Goal: Information Seeking & Learning: Learn about a topic

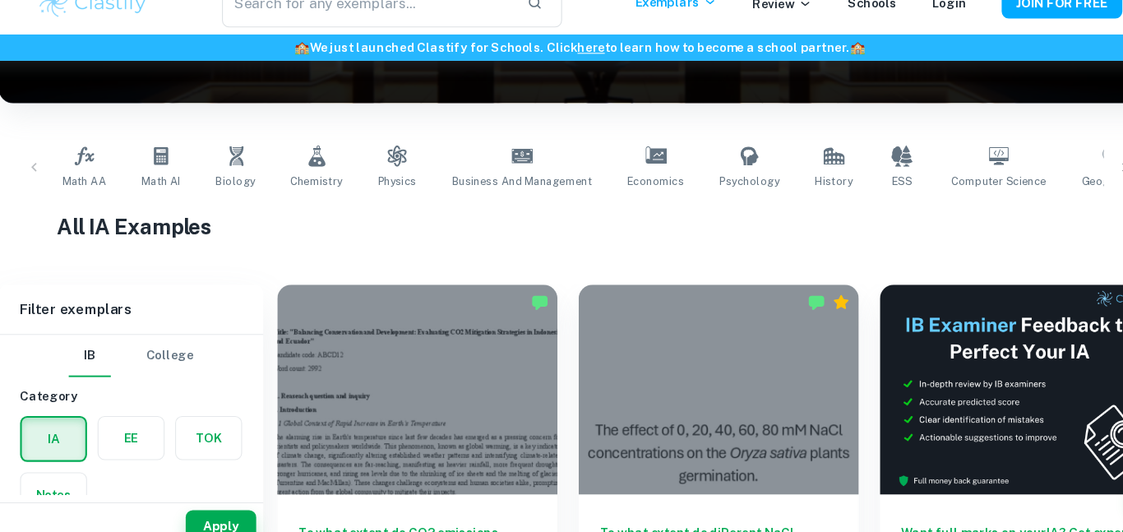
scroll to position [1, 0]
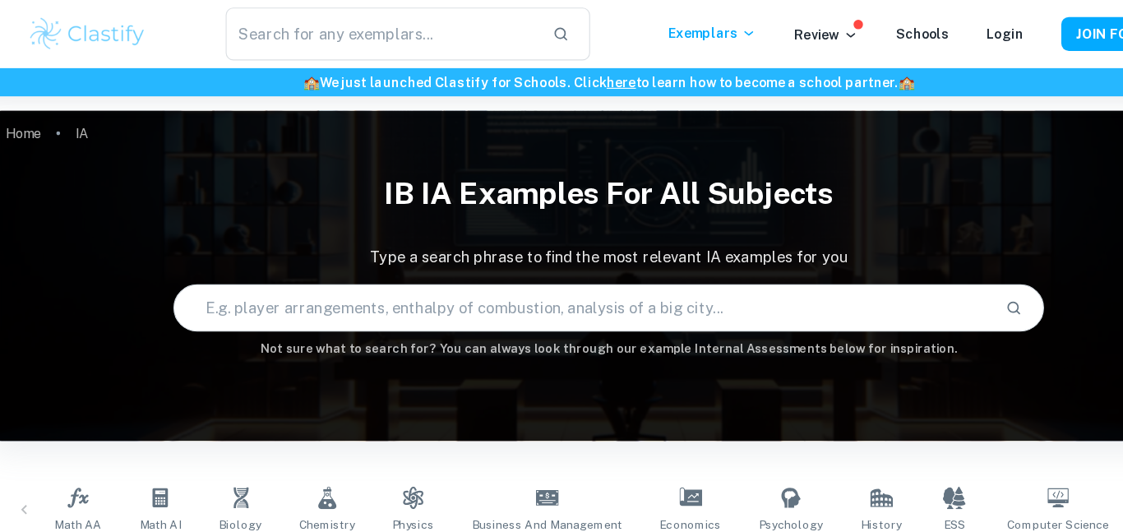
click at [308, 266] on input "text" at bounding box center [538, 268] width 711 height 46
type input "comparative study"
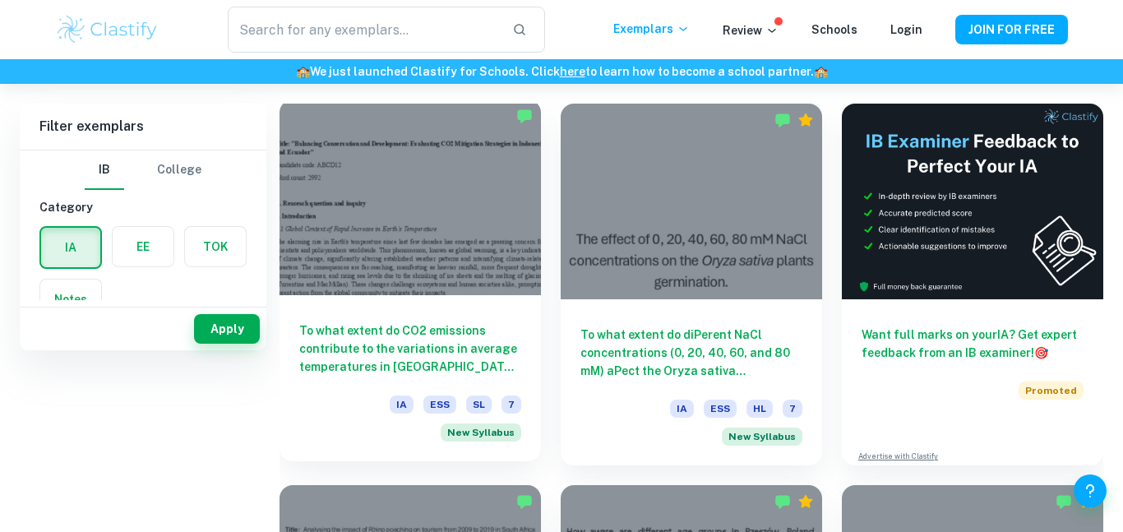
scroll to position [0, 0]
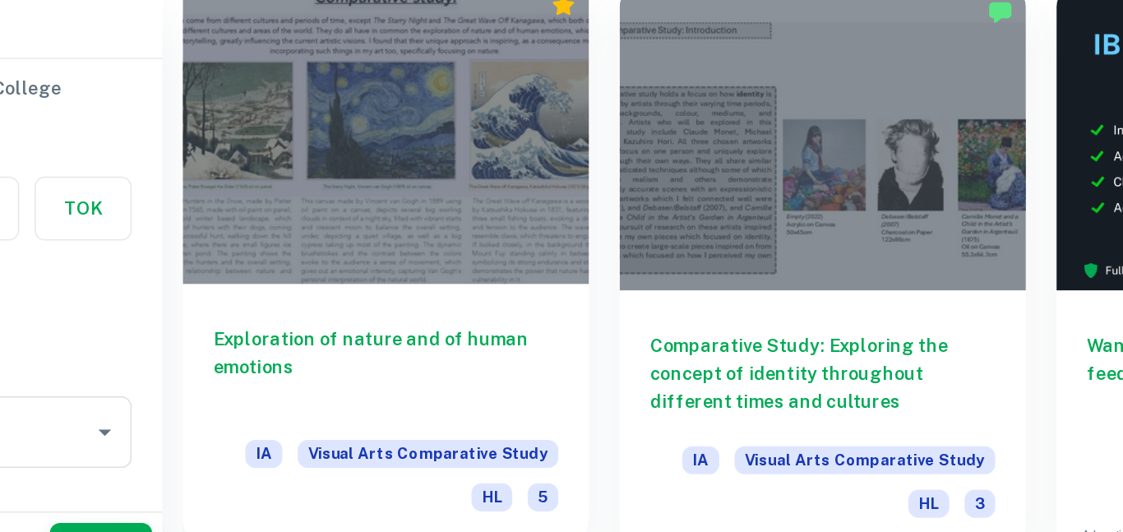
scroll to position [418, 0]
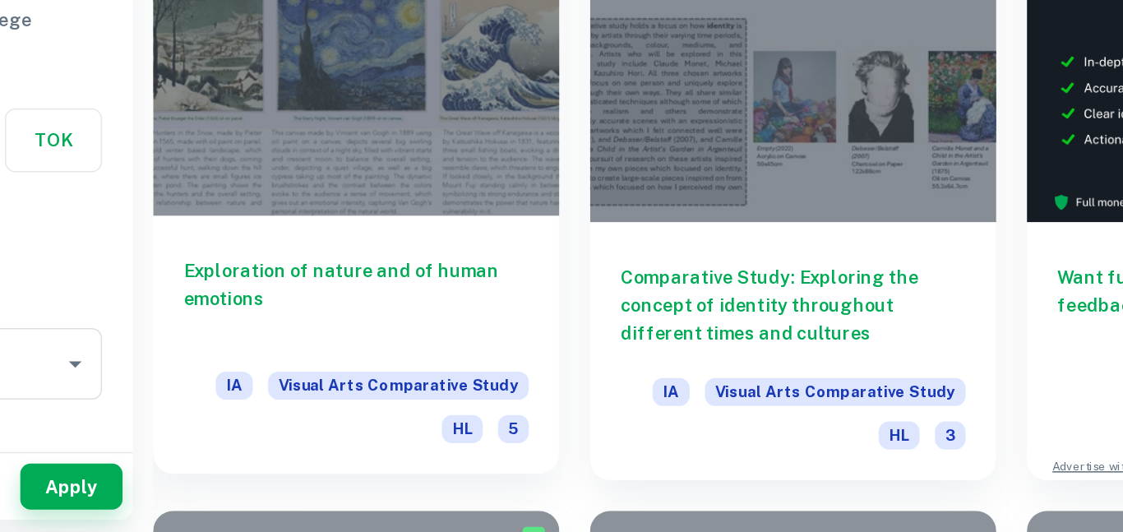
click at [423, 363] on h6 "Exploration of nature and of human emotions" at bounding box center [410, 381] width 222 height 54
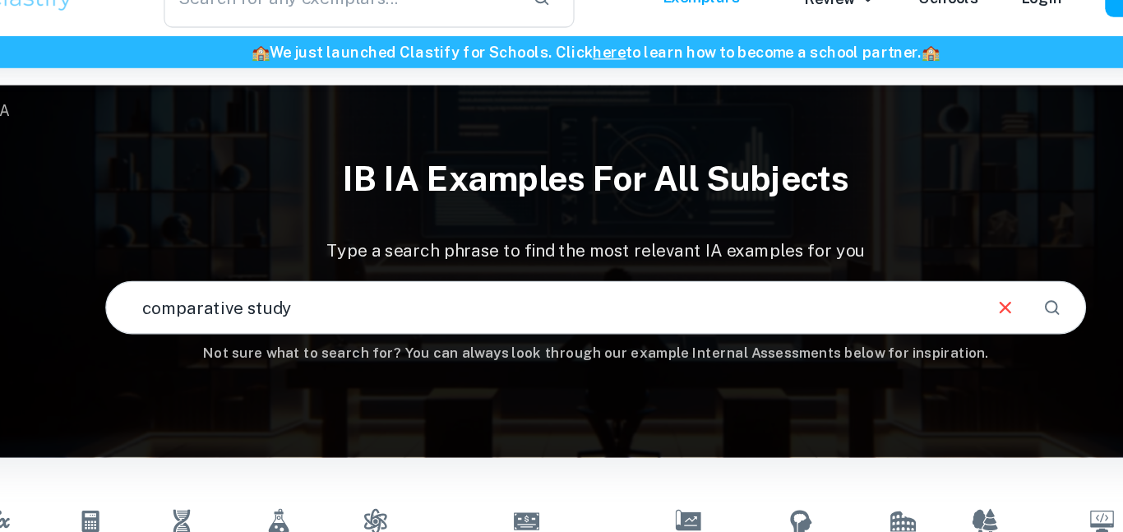
click at [363, 266] on input "comparative study" at bounding box center [519, 269] width 673 height 46
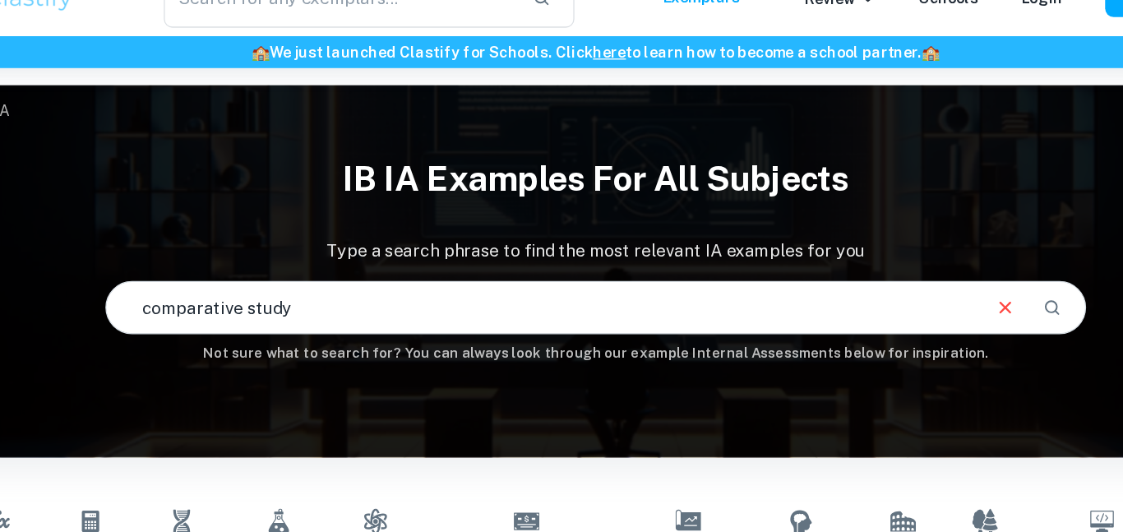
click at [363, 266] on input "comparative study" at bounding box center [519, 269] width 673 height 46
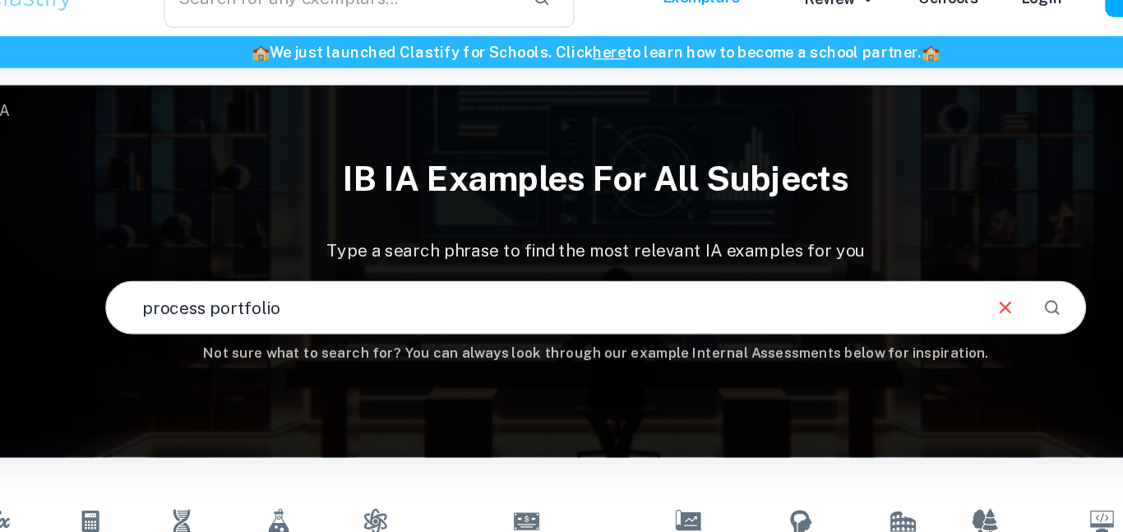
type input "process portfolio"
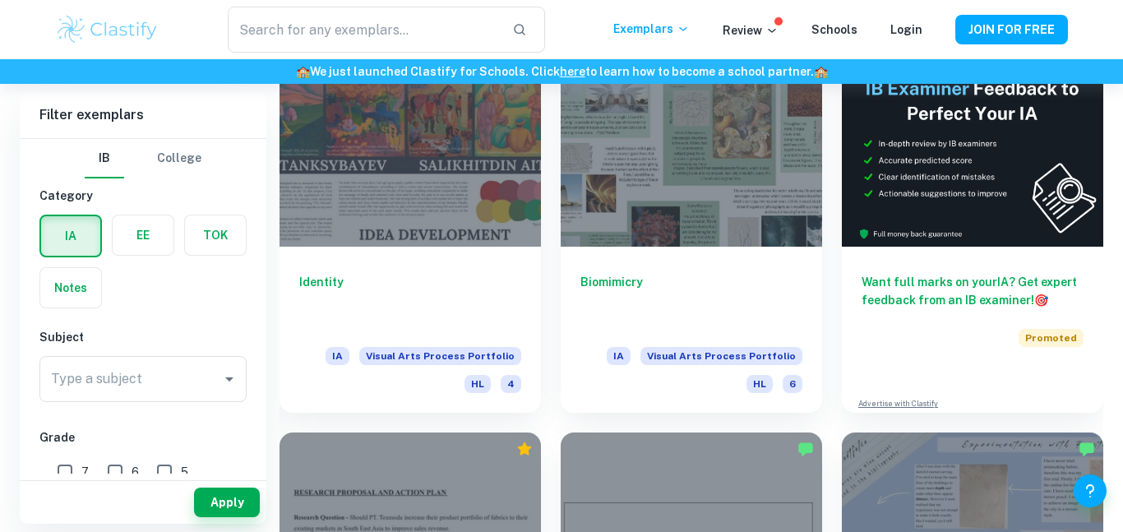
scroll to position [506, 0]
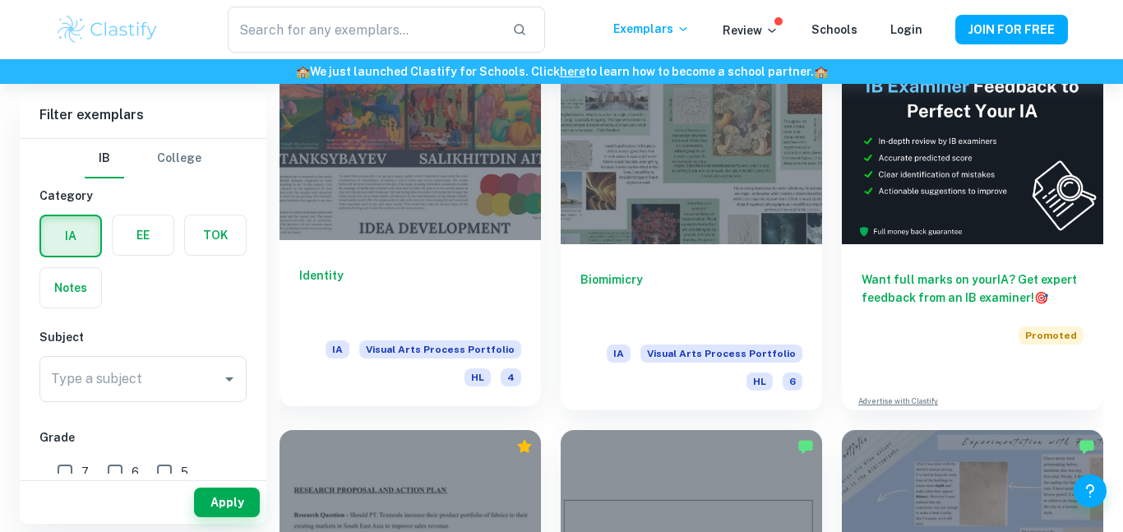
click at [347, 287] on h6 "Identity" at bounding box center [410, 293] width 222 height 54
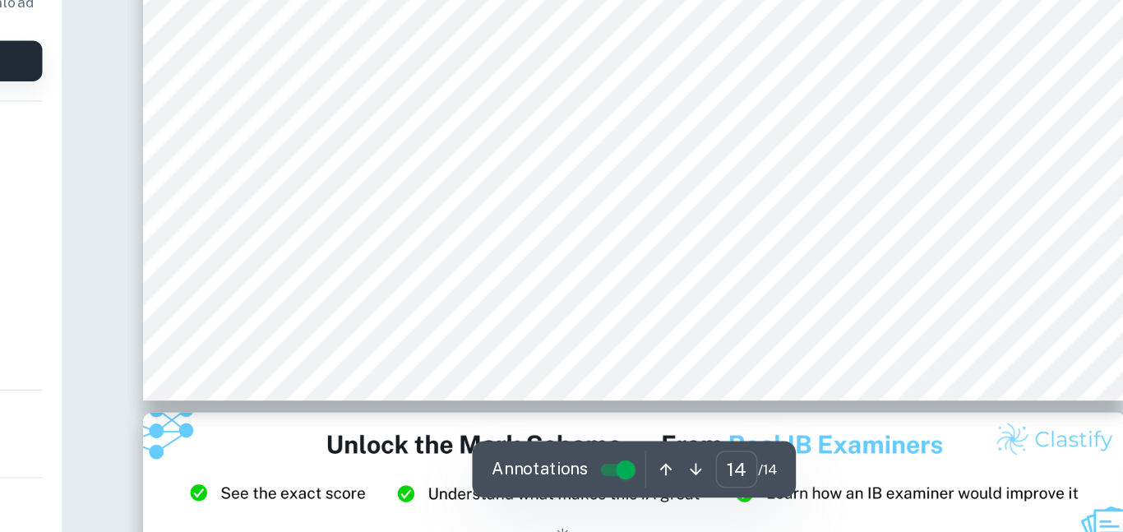
scroll to position [5426, 0]
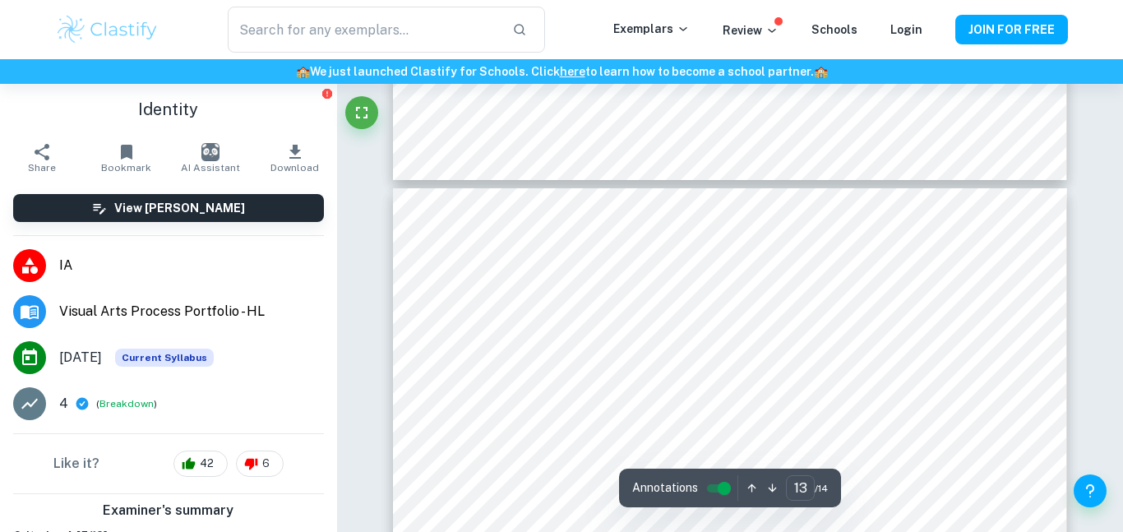
type input "12"
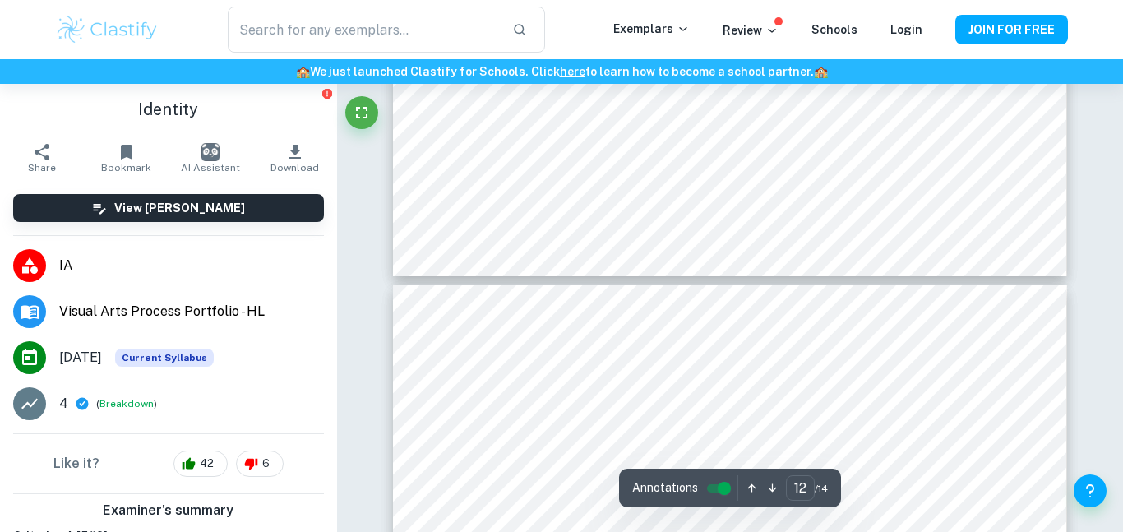
scroll to position [4761, 0]
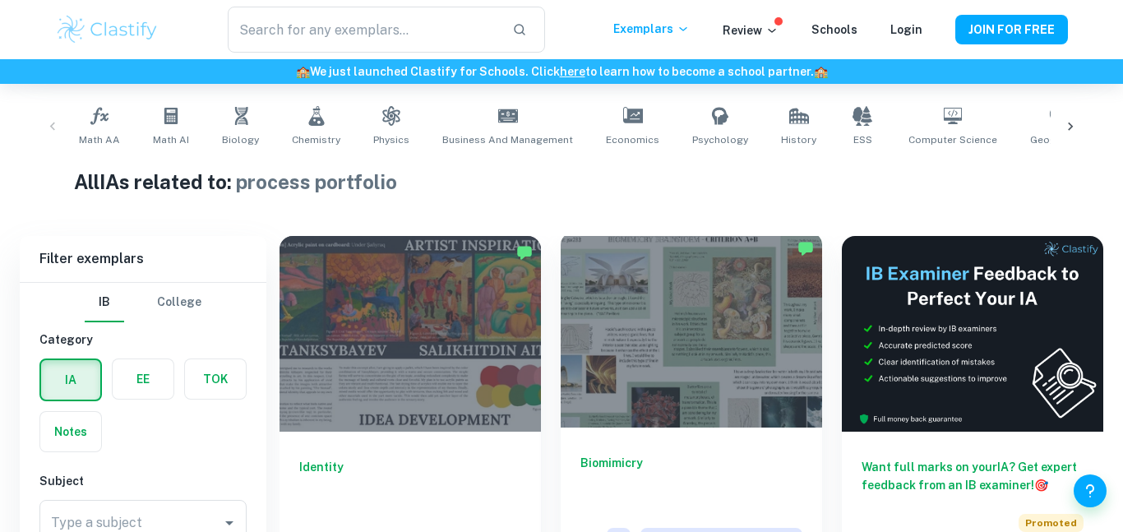
scroll to position [445, 0]
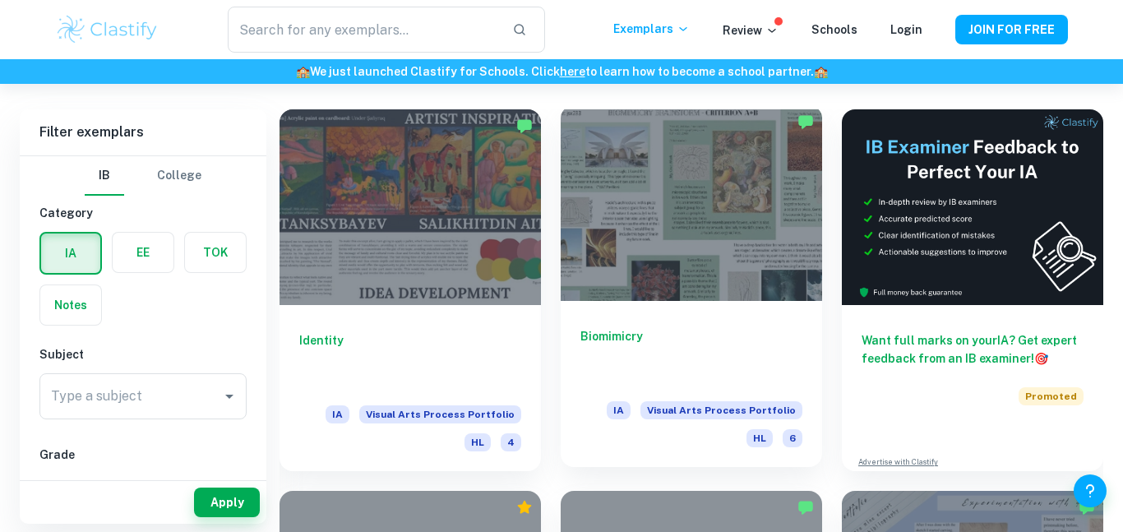
click at [672, 336] on h6 "Biomimicry" at bounding box center [691, 354] width 222 height 54
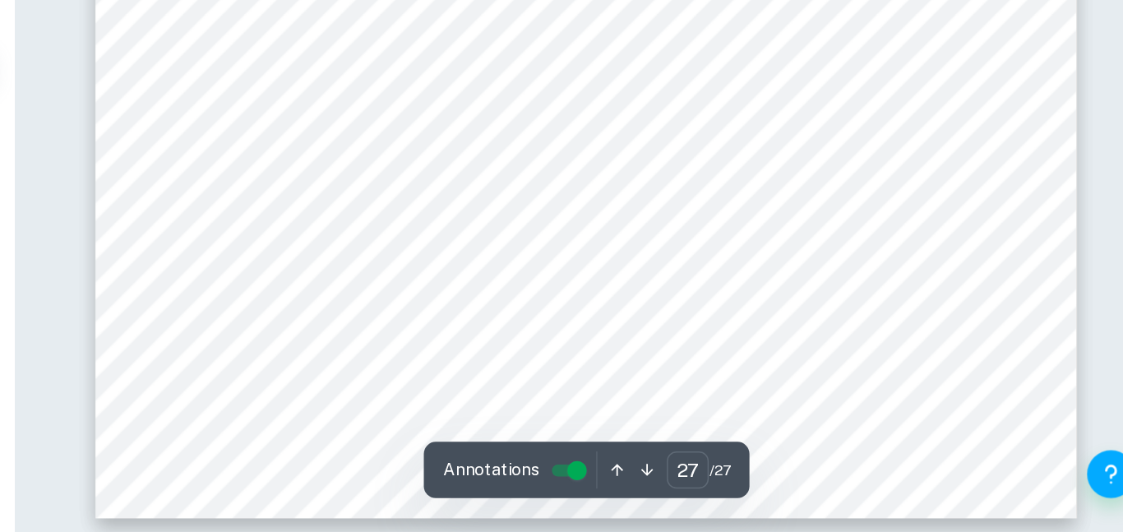
scroll to position [13306, 0]
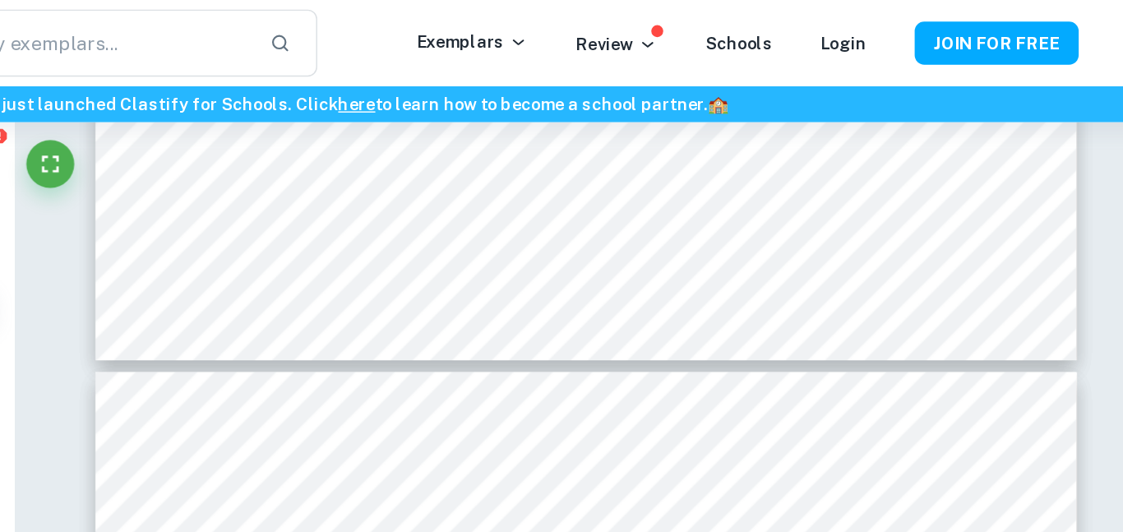
type input "25"
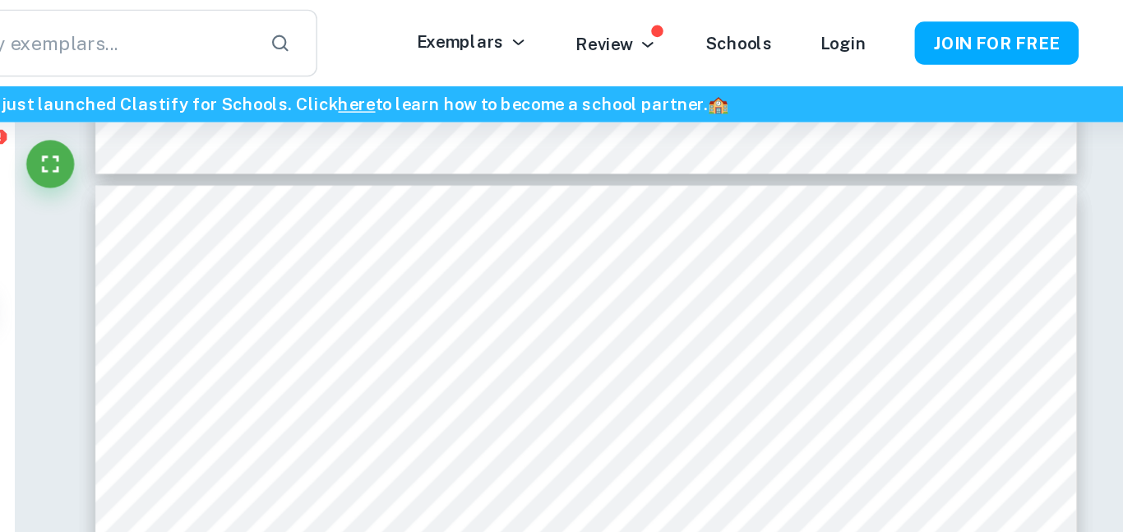
scroll to position [12139, 0]
